Goal: Contribute content: Add original content to the website for others to see

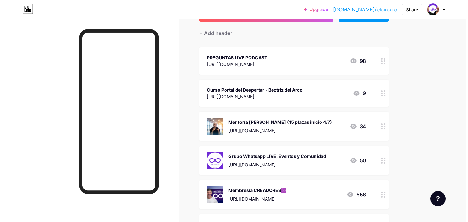
scroll to position [32, 0]
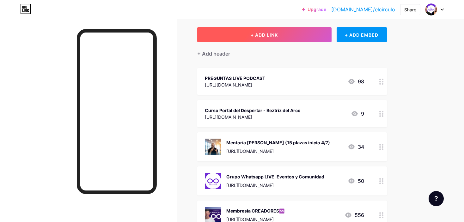
click at [267, 34] on span "+ ADD LINK" at bounding box center [264, 34] width 27 height 5
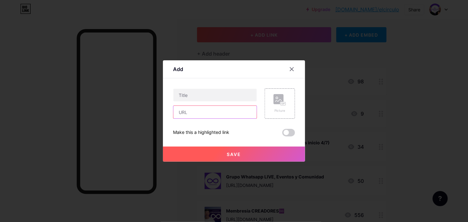
click at [214, 112] on input "text" at bounding box center [215, 112] width 83 height 13
paste input "[URL][DOMAIN_NAME][PERSON_NAME]"
type input "[URL][DOMAIN_NAME][PERSON_NAME]"
click at [199, 92] on input "text" at bounding box center [215, 95] width 83 height 13
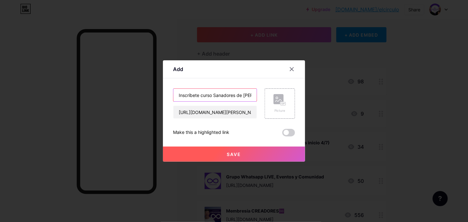
scroll to position [0, 0]
type input "Inscríbete curso Sanadores de [PERSON_NAME]"
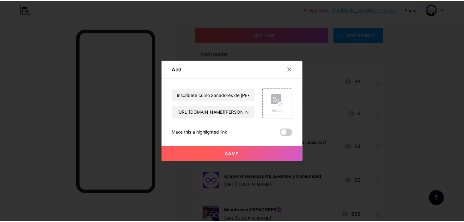
scroll to position [0, 0]
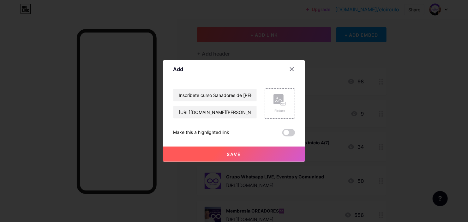
click at [237, 152] on span "Save" at bounding box center [234, 154] width 14 height 5
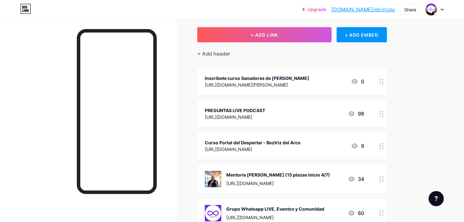
click at [302, 75] on div "Inscríbete curso Sanadores de [PERSON_NAME]" at bounding box center [257, 78] width 104 height 7
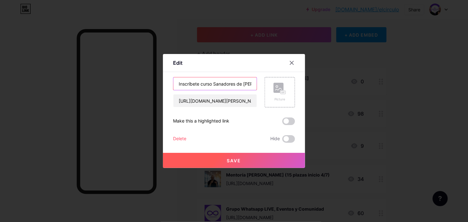
drag, startPoint x: 197, startPoint y: 83, endPoint x: 173, endPoint y: 81, distance: 24.5
click at [174, 81] on input "Inscríbete curso Sanadores de [PERSON_NAME]" at bounding box center [215, 83] width 83 height 13
drag, startPoint x: 201, startPoint y: 84, endPoint x: 163, endPoint y: 83, distance: 37.6
click at [163, 83] on div "Edit Content YouTube Play YouTube video without leaving your page. ADD Vimeo Pl…" at bounding box center [234, 111] width 142 height 114
type input "Curso Sanadores de [PERSON_NAME]"
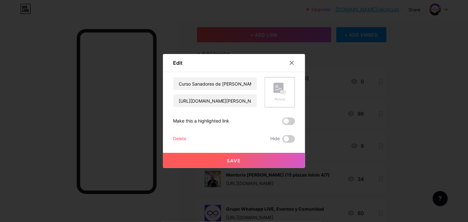
click at [223, 158] on button "Save" at bounding box center [234, 160] width 142 height 15
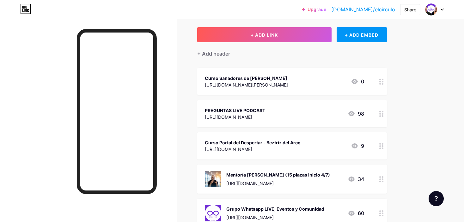
click at [249, 79] on div "Curso Sanadores de [PERSON_NAME]" at bounding box center [246, 78] width 83 height 7
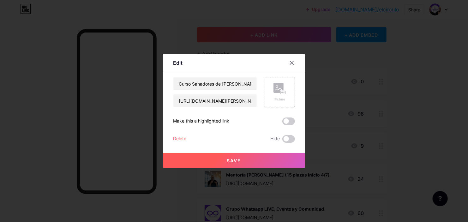
click at [278, 97] on div "Picture" at bounding box center [280, 99] width 13 height 5
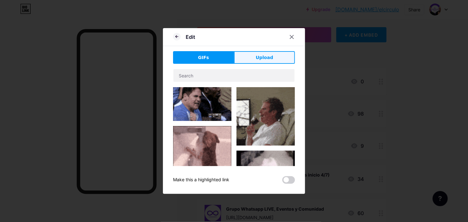
click at [266, 58] on span "Upload" at bounding box center [264, 57] width 17 height 7
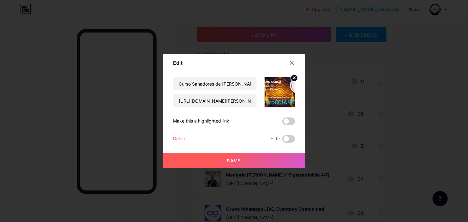
click at [274, 95] on img at bounding box center [280, 92] width 30 height 30
click at [238, 159] on span "Save" at bounding box center [234, 160] width 14 height 5
